Goal: Find specific page/section: Find specific page/section

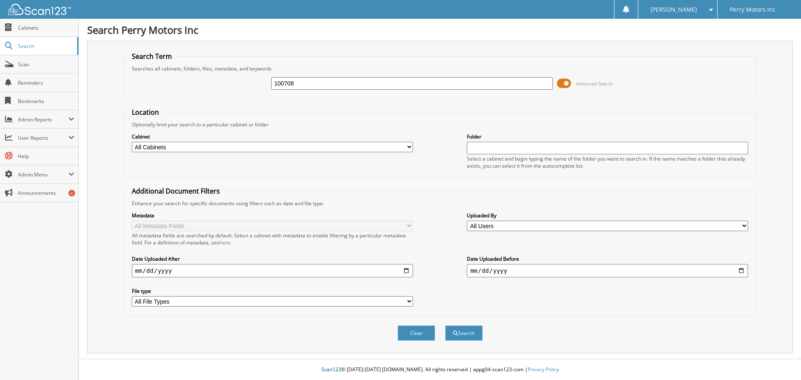
type input "100708"
click at [445, 325] on button "Search" at bounding box center [464, 332] width 38 height 15
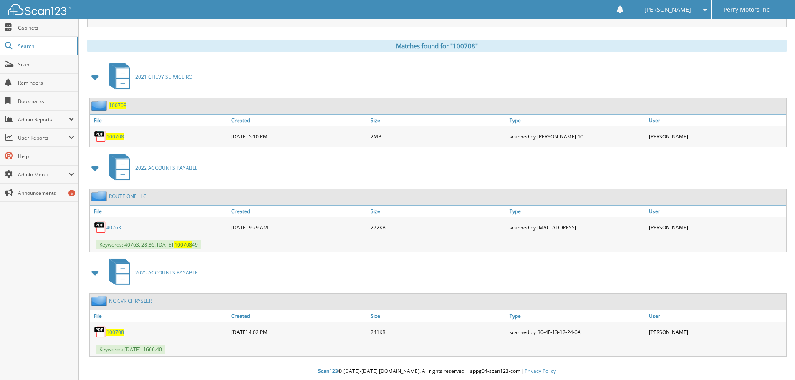
scroll to position [328, 0]
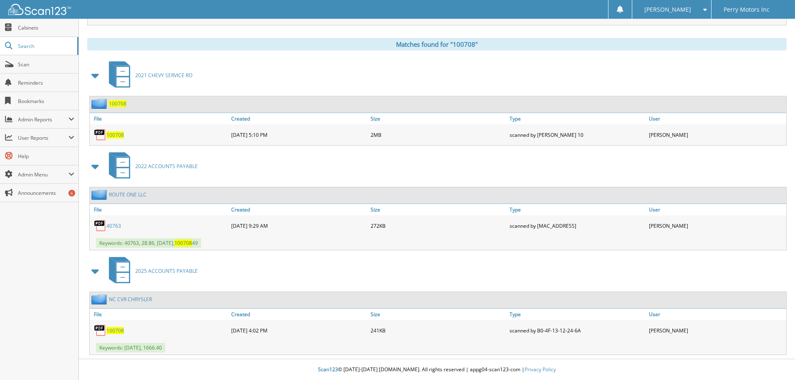
click at [118, 330] on span "100708" at bounding box center [115, 330] width 18 height 7
drag, startPoint x: 27, startPoint y: 47, endPoint x: 29, endPoint y: 42, distance: 5.3
click at [27, 47] on span "Search" at bounding box center [45, 46] width 55 height 7
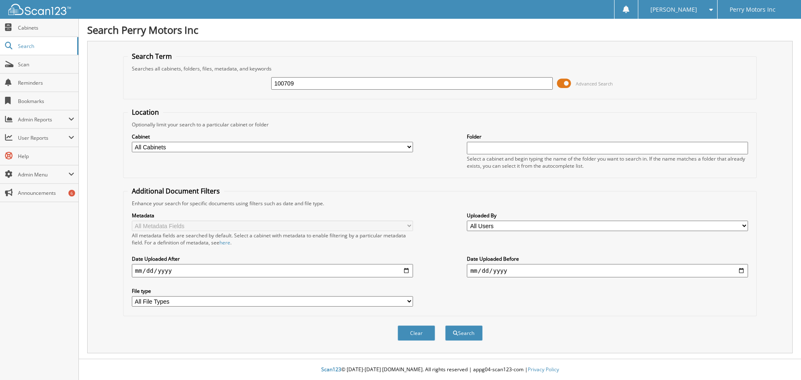
type input "100709"
click at [445, 325] on button "Search" at bounding box center [464, 332] width 38 height 15
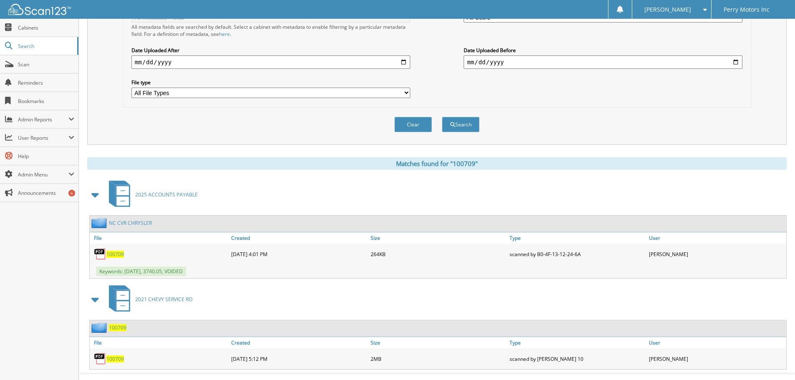
scroll to position [224, 0]
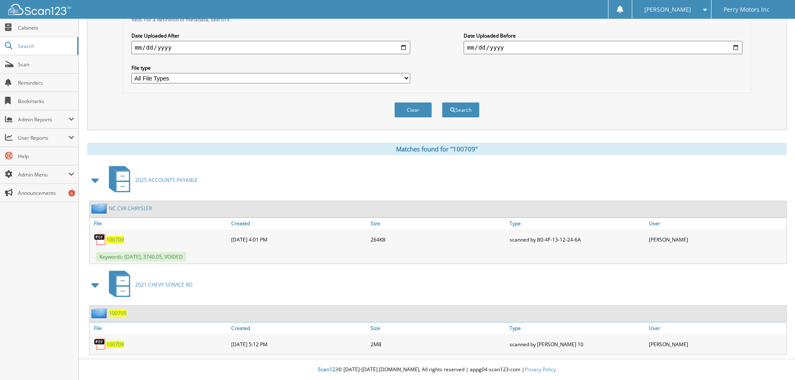
click at [121, 239] on span "100709" at bounding box center [115, 239] width 18 height 7
